Goal: Navigation & Orientation: Find specific page/section

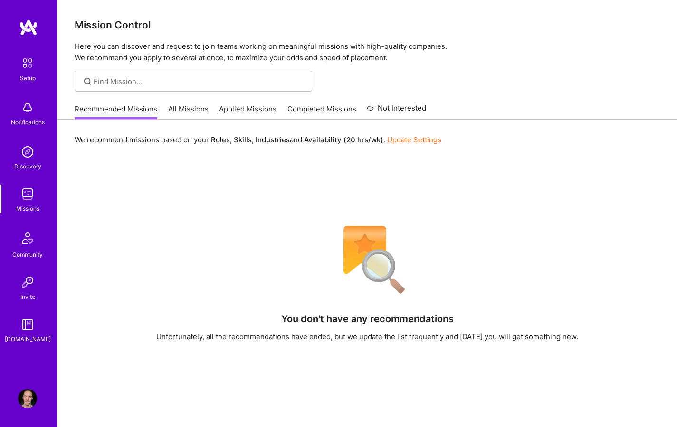
click at [470, 125] on div "We recommend missions based on your Roles , Skills , Industries and Availabilit…" at bounding box center [366, 346] width 619 height 453
click at [478, 65] on div "Mission Control Here you can discover and request to join teams working on mean…" at bounding box center [366, 286] width 619 height 573
click at [457, 86] on div at bounding box center [366, 81] width 619 height 21
click at [469, 77] on div at bounding box center [366, 81] width 619 height 21
click at [469, 70] on div "Mission Control Here you can discover and request to join teams working on mean…" at bounding box center [366, 286] width 619 height 573
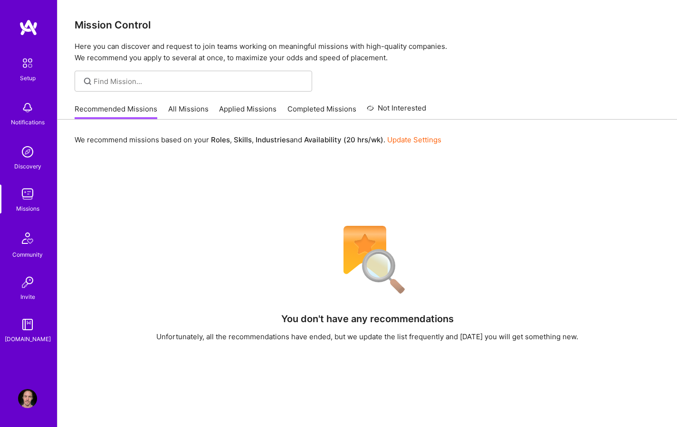
click at [462, 69] on div "Mission Control Here you can discover and request to join teams working on mean…" at bounding box center [366, 286] width 619 height 573
